Goal: Task Accomplishment & Management: Manage account settings

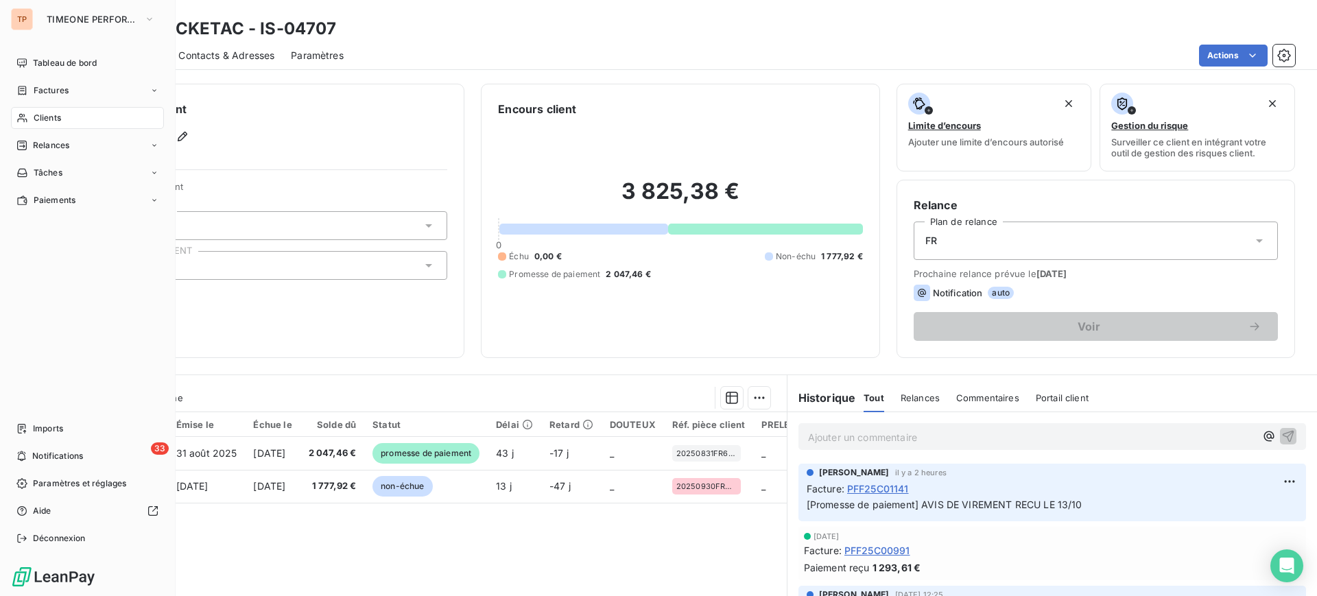
click at [72, 117] on div "Clients" at bounding box center [87, 118] width 153 height 22
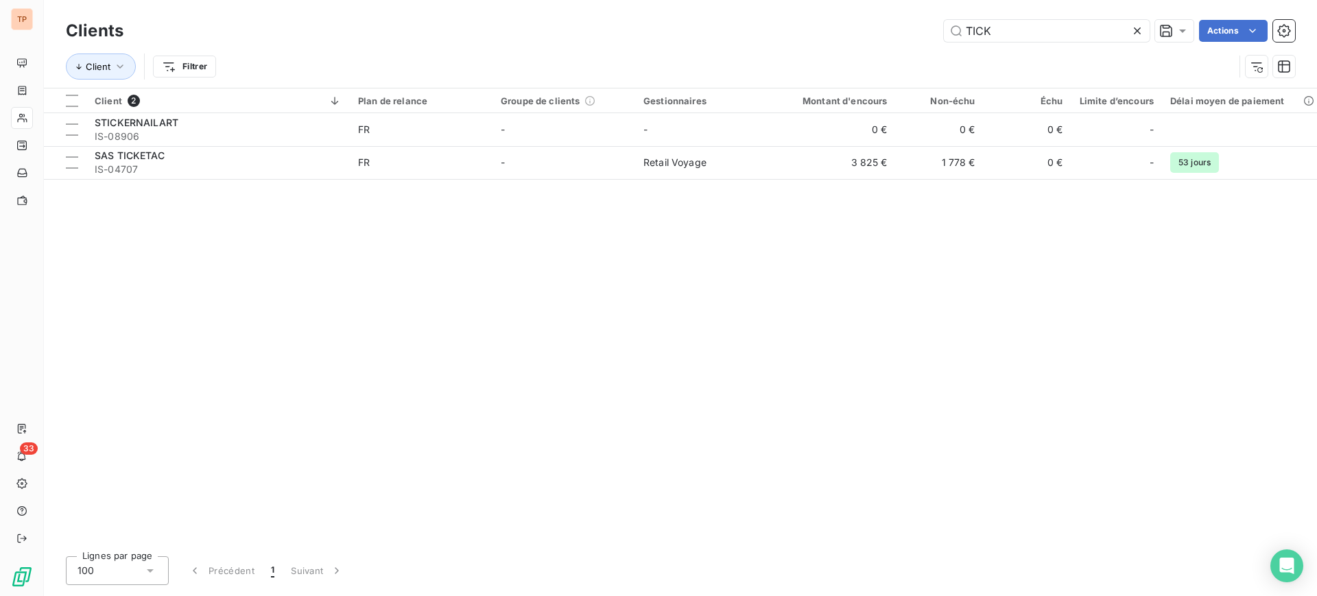
click at [907, 28] on div "TICK Actions" at bounding box center [717, 31] width 1155 height 22
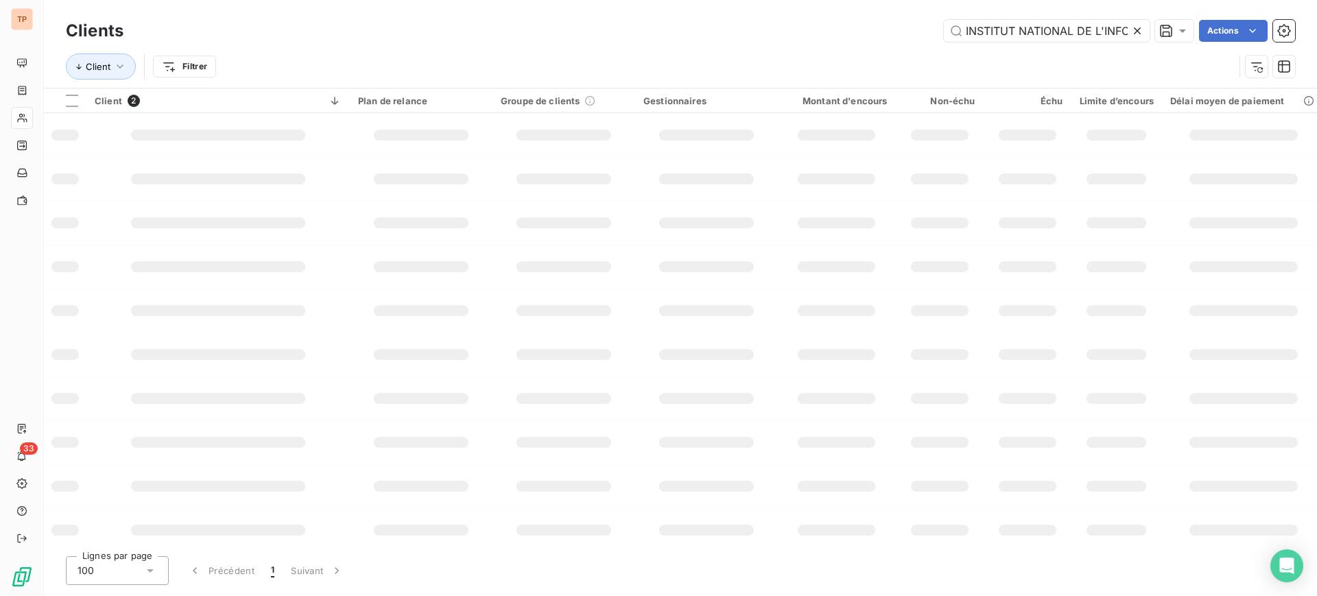
scroll to position [0, 229]
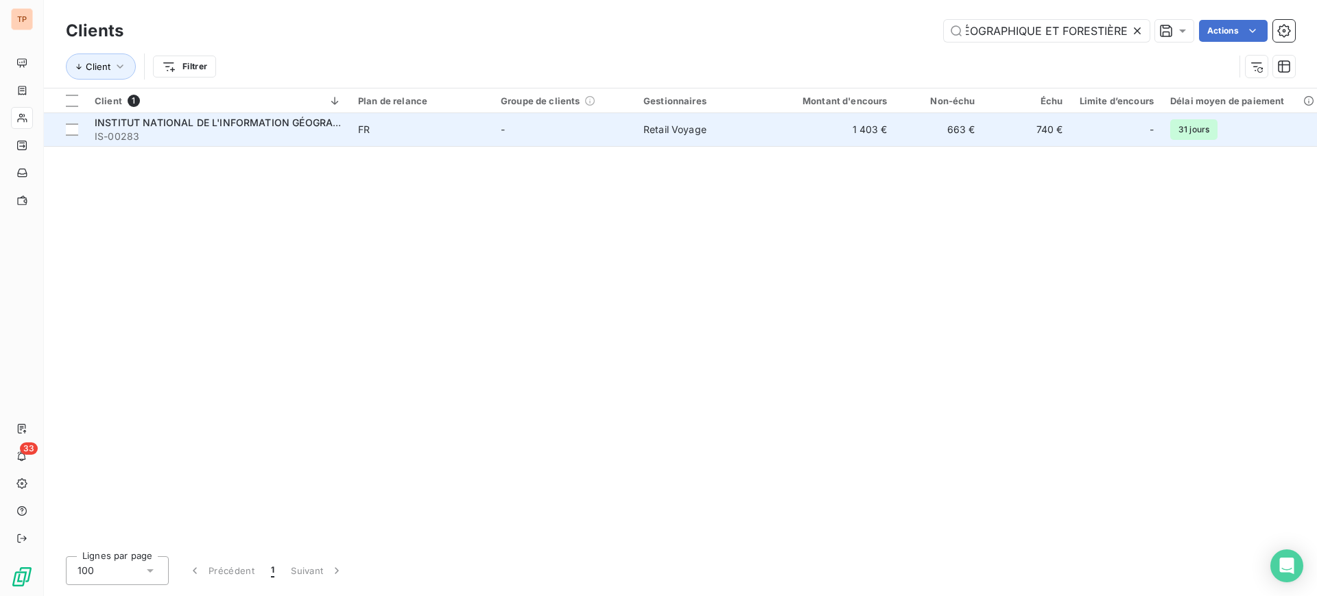
type input "INSTITUT NATIONAL DE L'INFORMATION GÉOGRAPHIQUE ET FORESTIÈRE"
click at [783, 132] on td "1 403 €" at bounding box center [837, 129] width 118 height 33
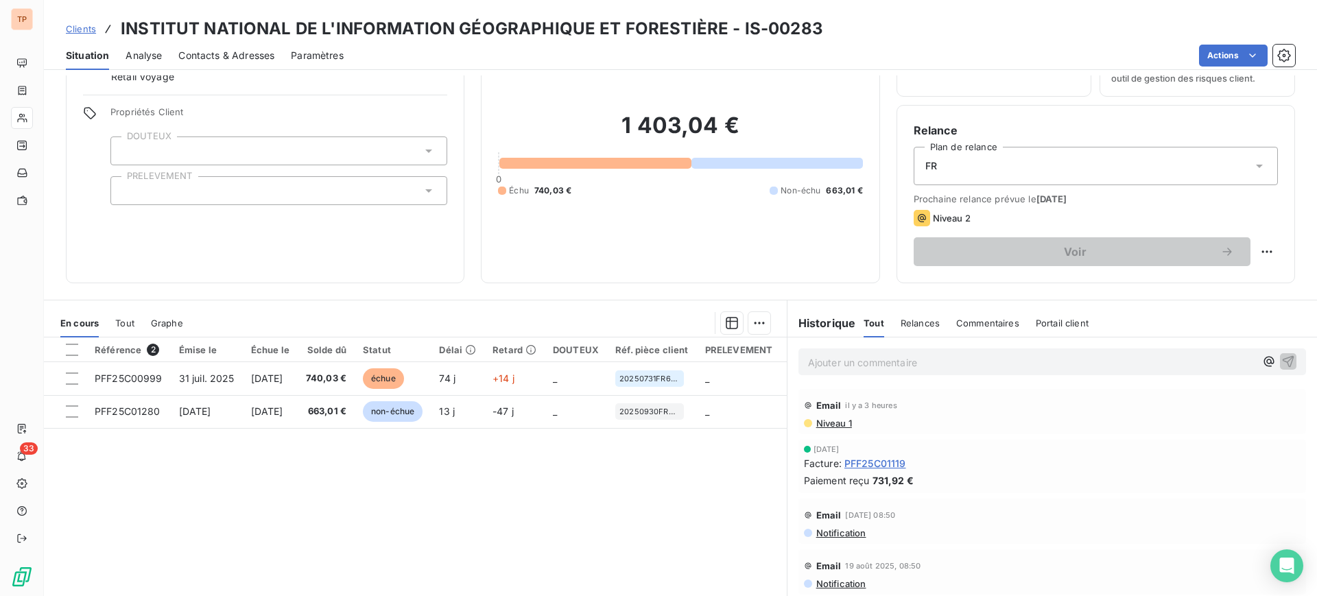
scroll to position [121, 0]
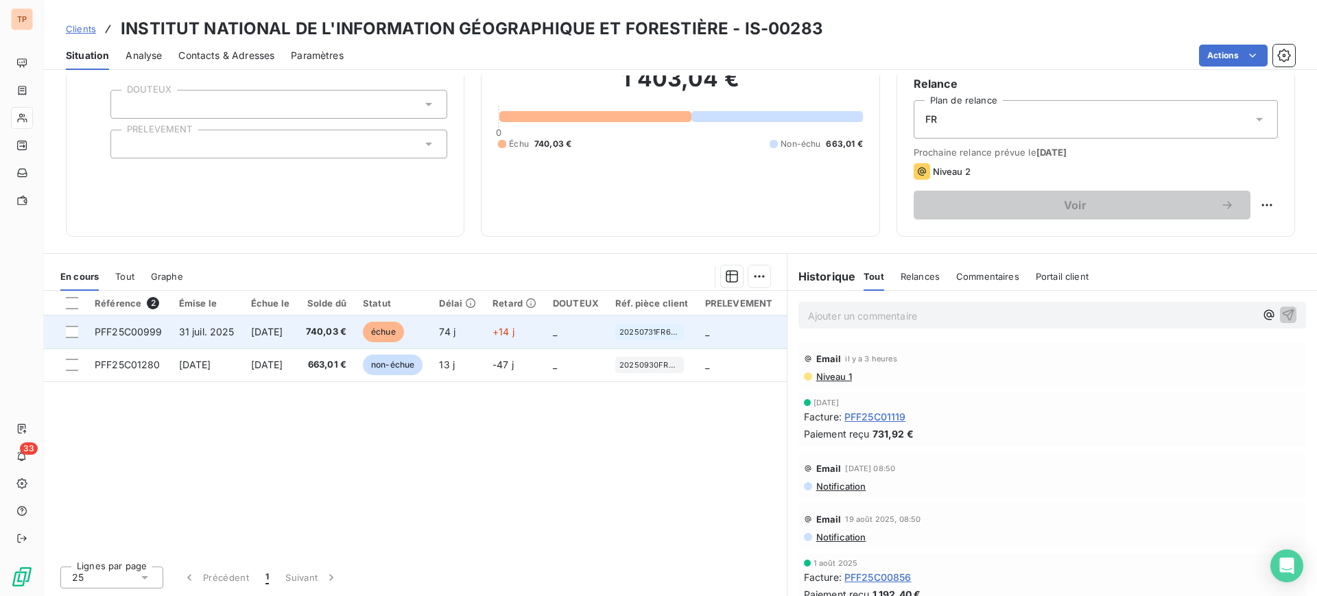
click at [75, 324] on td at bounding box center [65, 331] width 43 height 33
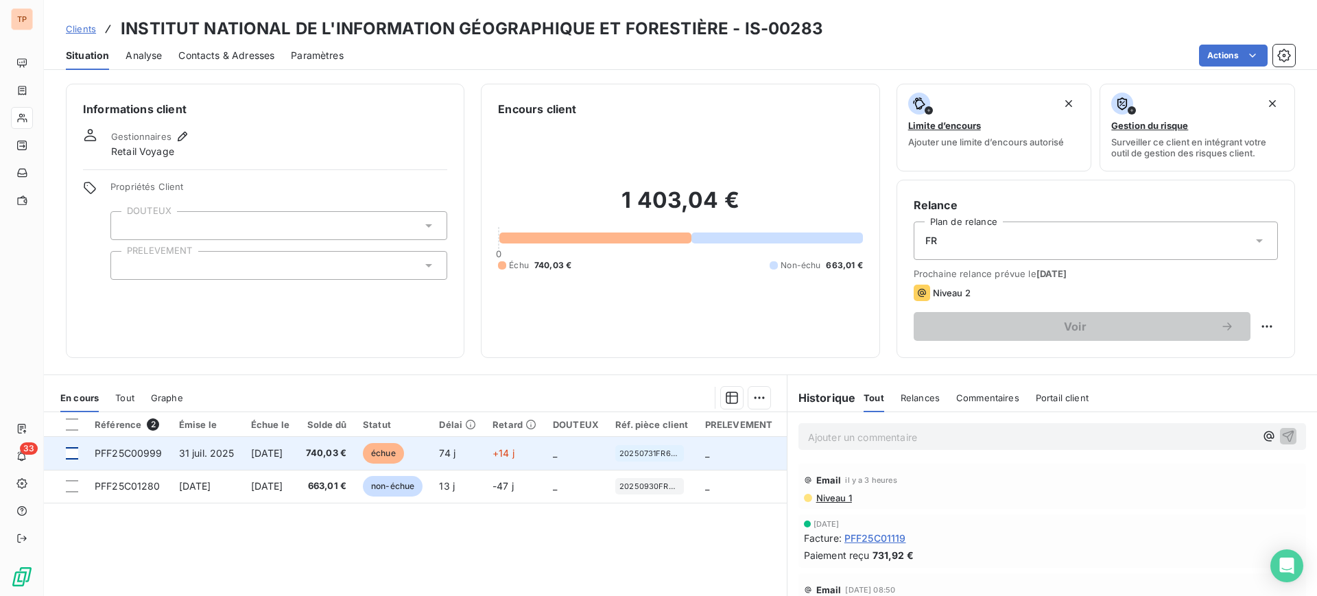
click at [74, 455] on div at bounding box center [72, 453] width 12 height 12
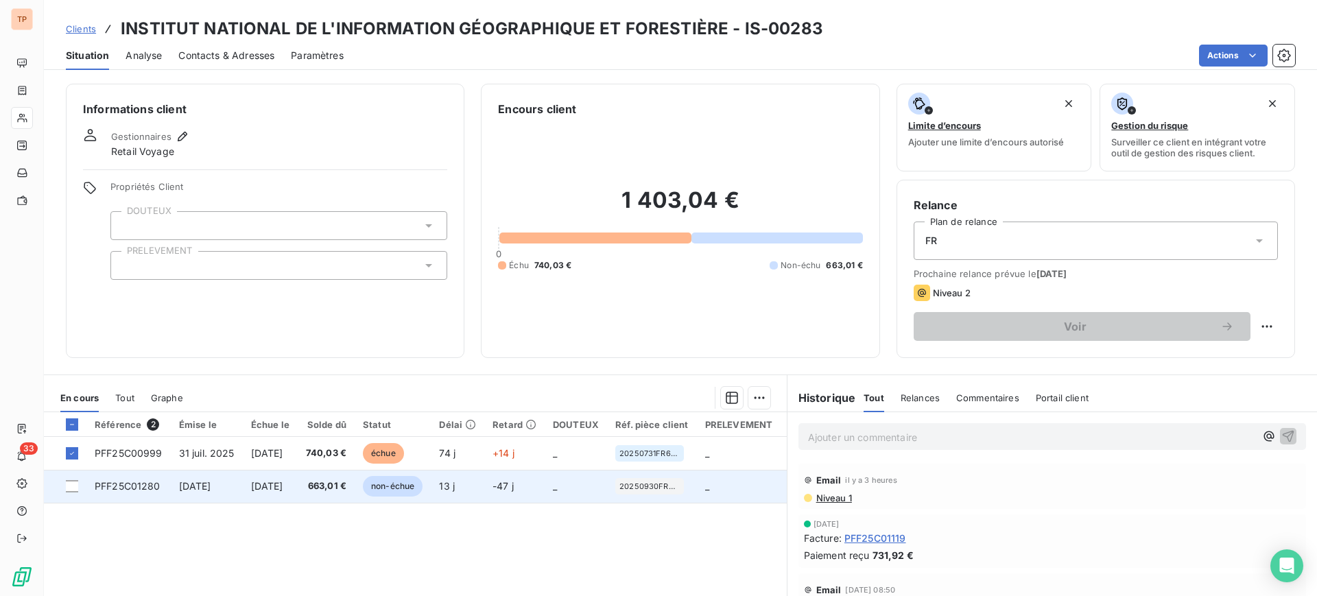
click at [73, 483] on div at bounding box center [72, 486] width 12 height 12
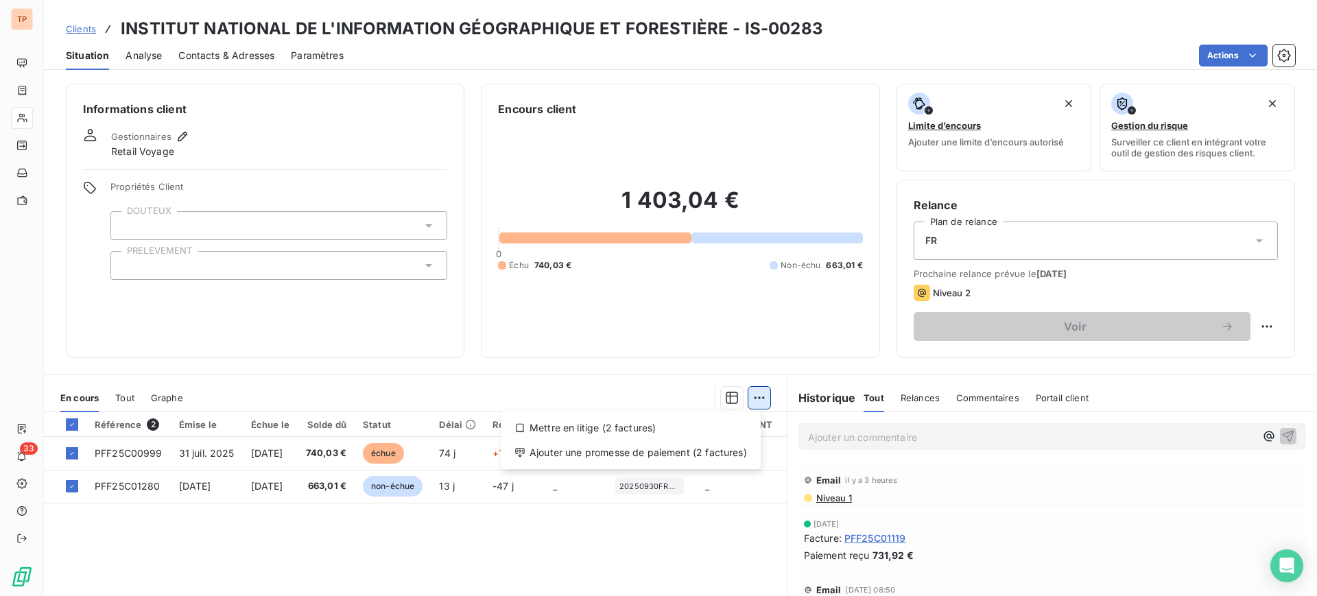
click at [752, 389] on html "TP 33 Clients INSTITUT NATIONAL DE L'INFORMATION GÉOGRAPHIQUE ET FORESTIÈRE - I…" at bounding box center [658, 298] width 1317 height 596
click at [750, 402] on html "TP 33 Clients INSTITUT NATIONAL DE L'INFORMATION GÉOGRAPHIQUE ET FORESTIÈRE - I…" at bounding box center [658, 298] width 1317 height 596
click at [764, 390] on div "En cours Tout Graphe" at bounding box center [415, 397] width 743 height 29
click at [761, 394] on html "TP 33 Clients INSTITUT NATIONAL DE L'INFORMATION GÉOGRAPHIQUE ET FORESTIÈRE - I…" at bounding box center [658, 298] width 1317 height 596
click at [646, 455] on div "Ajouter une promesse de paiement (2 factures)" at bounding box center [630, 453] width 249 height 22
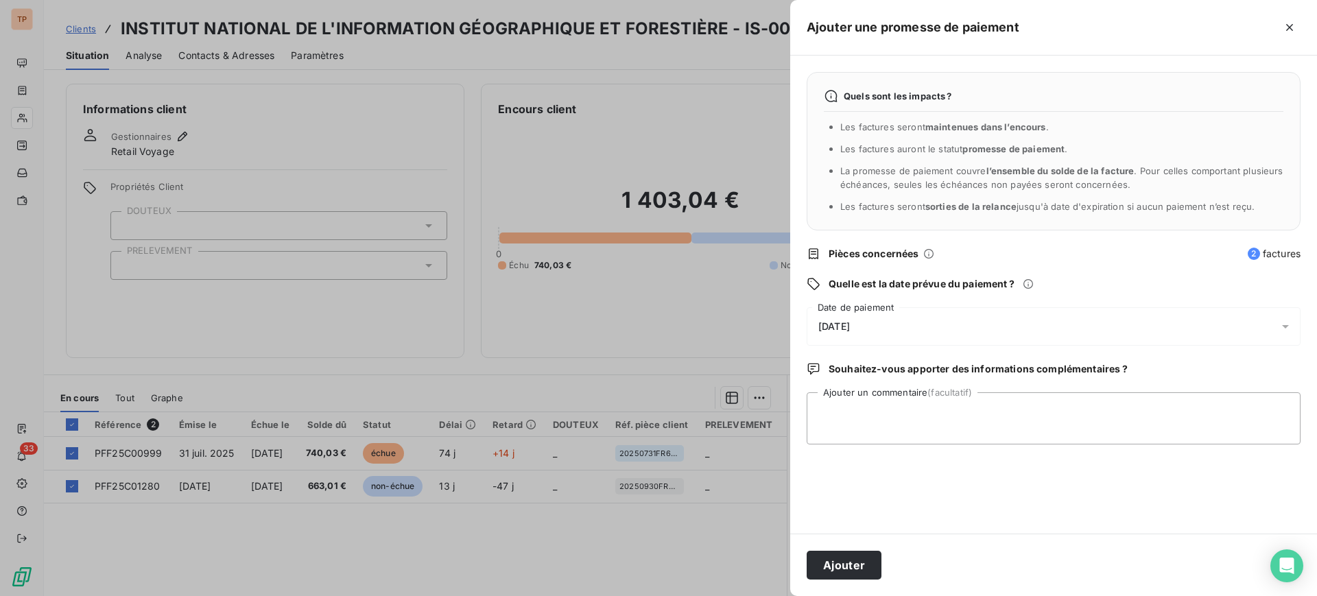
click at [930, 331] on div "[DATE]" at bounding box center [1053, 326] width 494 height 38
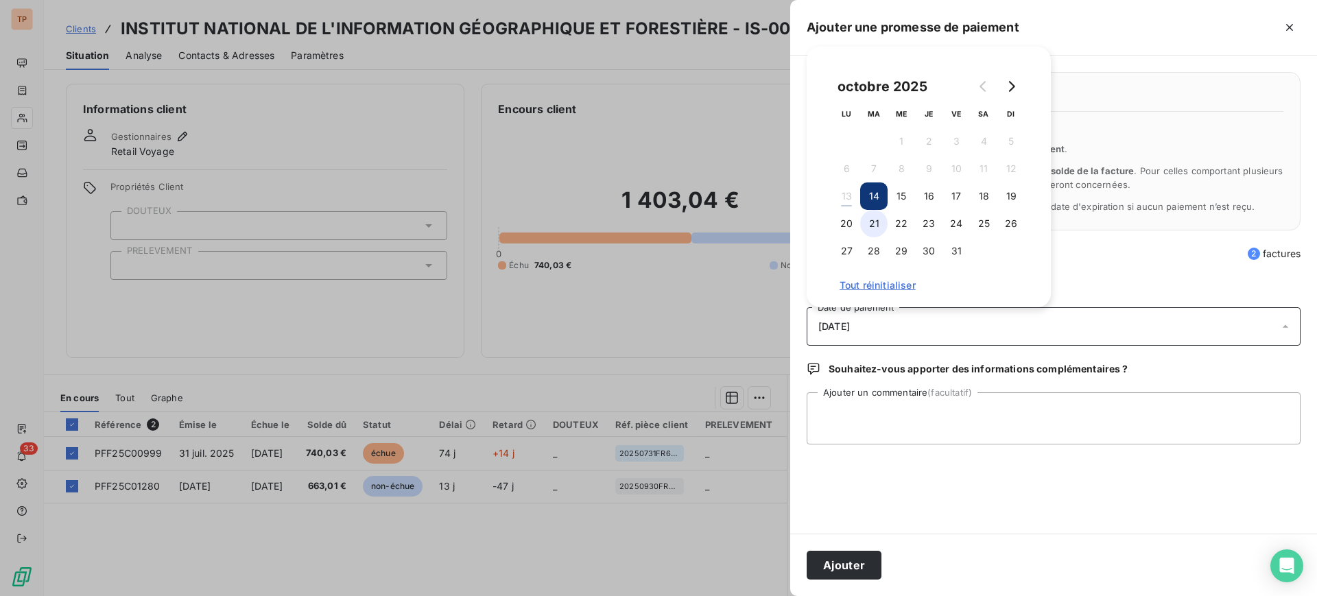
click at [865, 221] on button "21" at bounding box center [873, 223] width 27 height 27
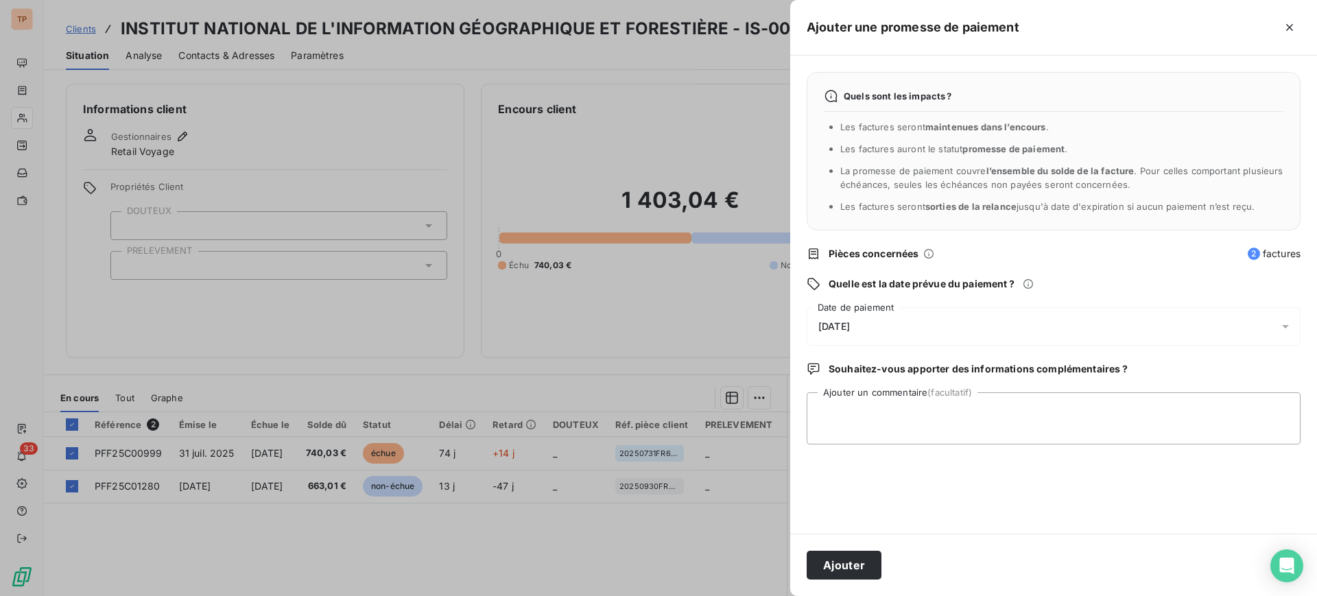
click at [828, 387] on div "Quels sont les impacts ? Les factures seront maintenues dans l’encours . Les fa…" at bounding box center [1053, 295] width 527 height 478
click at [857, 313] on div "[DATE]" at bounding box center [1053, 326] width 494 height 38
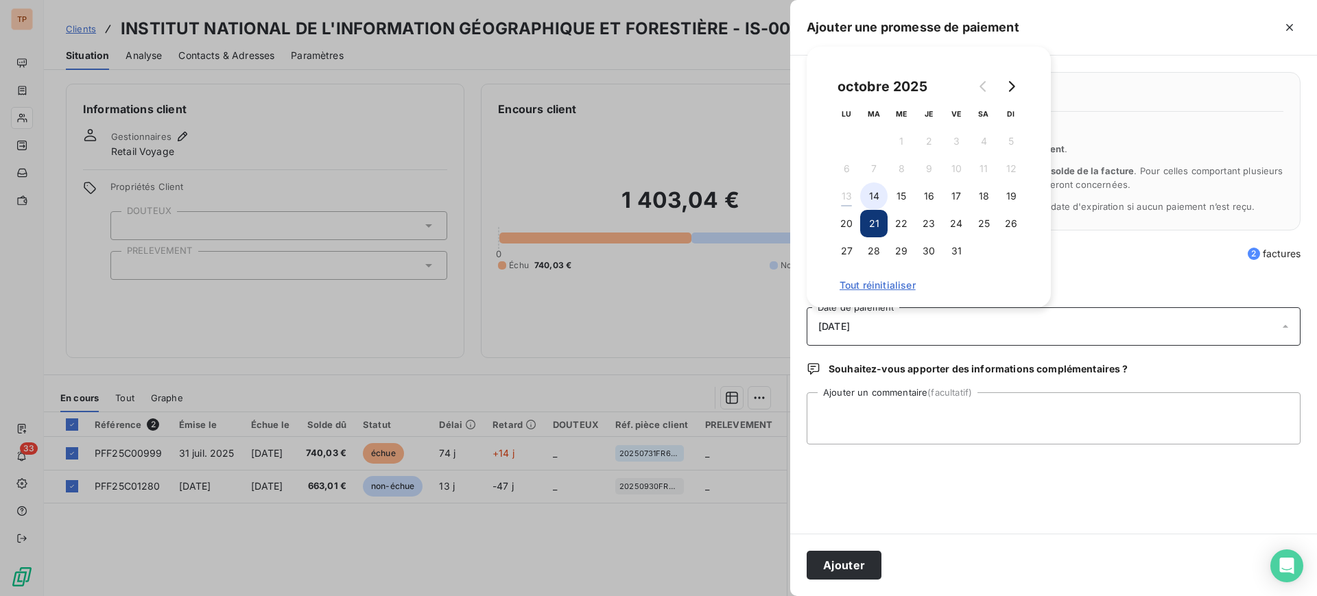
click at [865, 201] on button "14" at bounding box center [873, 195] width 27 height 27
drag, startPoint x: 892, startPoint y: 392, endPoint x: 1150, endPoint y: 206, distance: 317.8
click at [894, 391] on div "Quels sont les impacts ? Les factures seront maintenues dans l’encours . Les fa…" at bounding box center [1053, 295] width 527 height 478
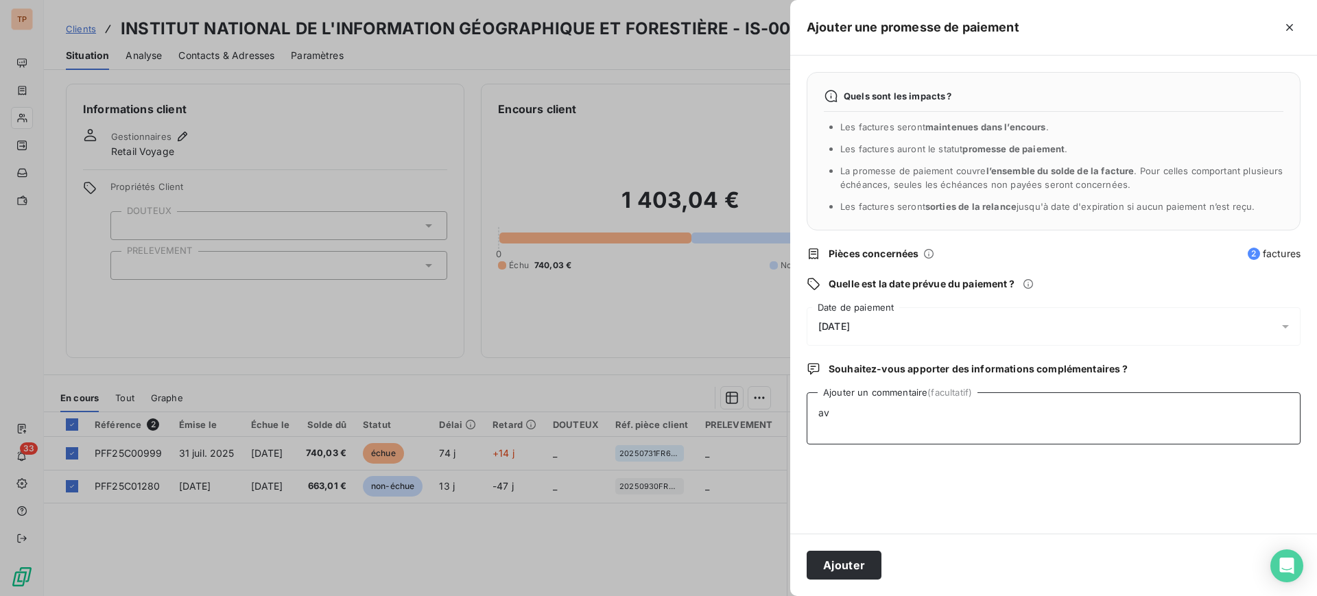
type textarea "a"
type textarea "p"
